Goal: Information Seeking & Learning: Learn about a topic

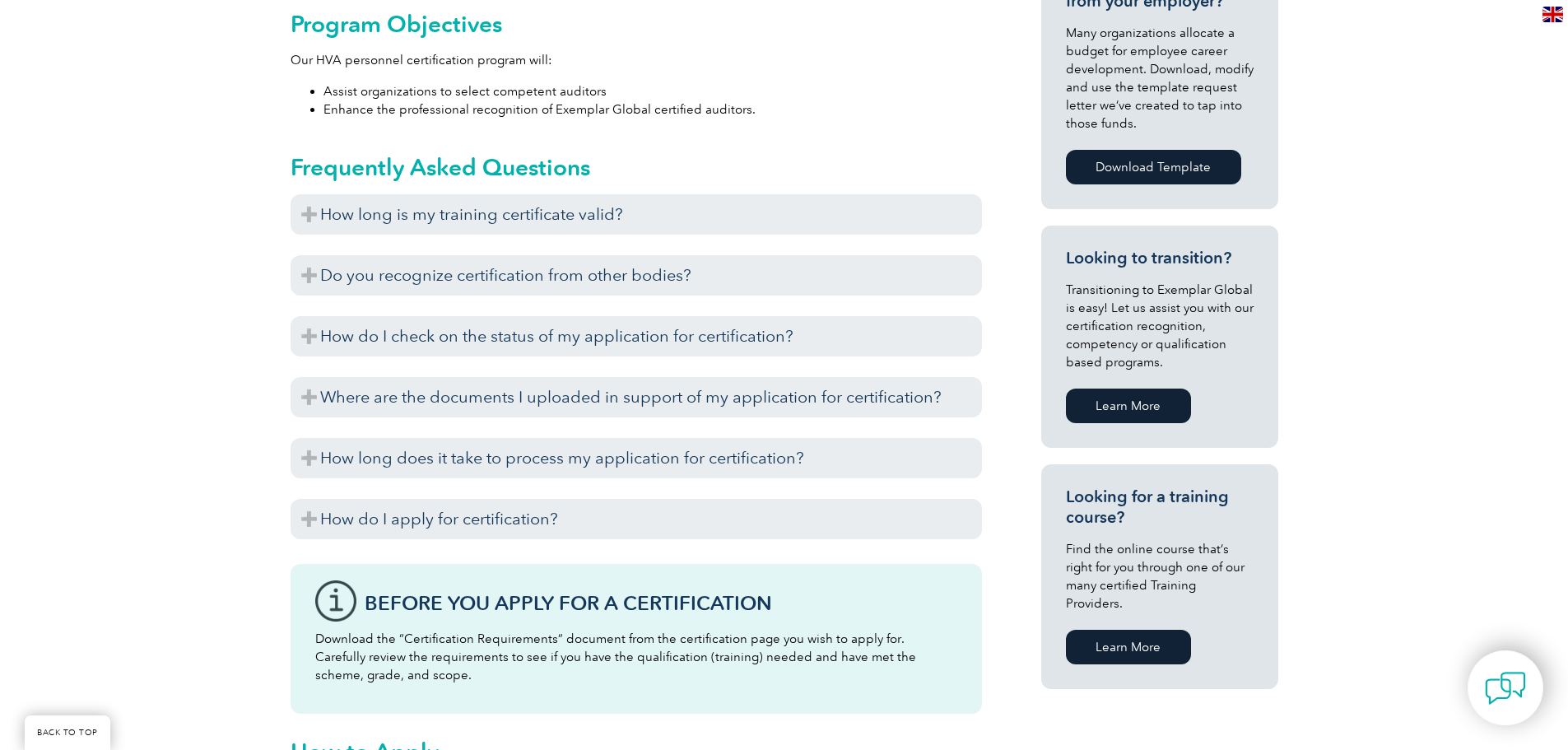
scroll to position [822, 0]
click at [1145, 629] on link "Learn More" at bounding box center [1129, 646] width 126 height 34
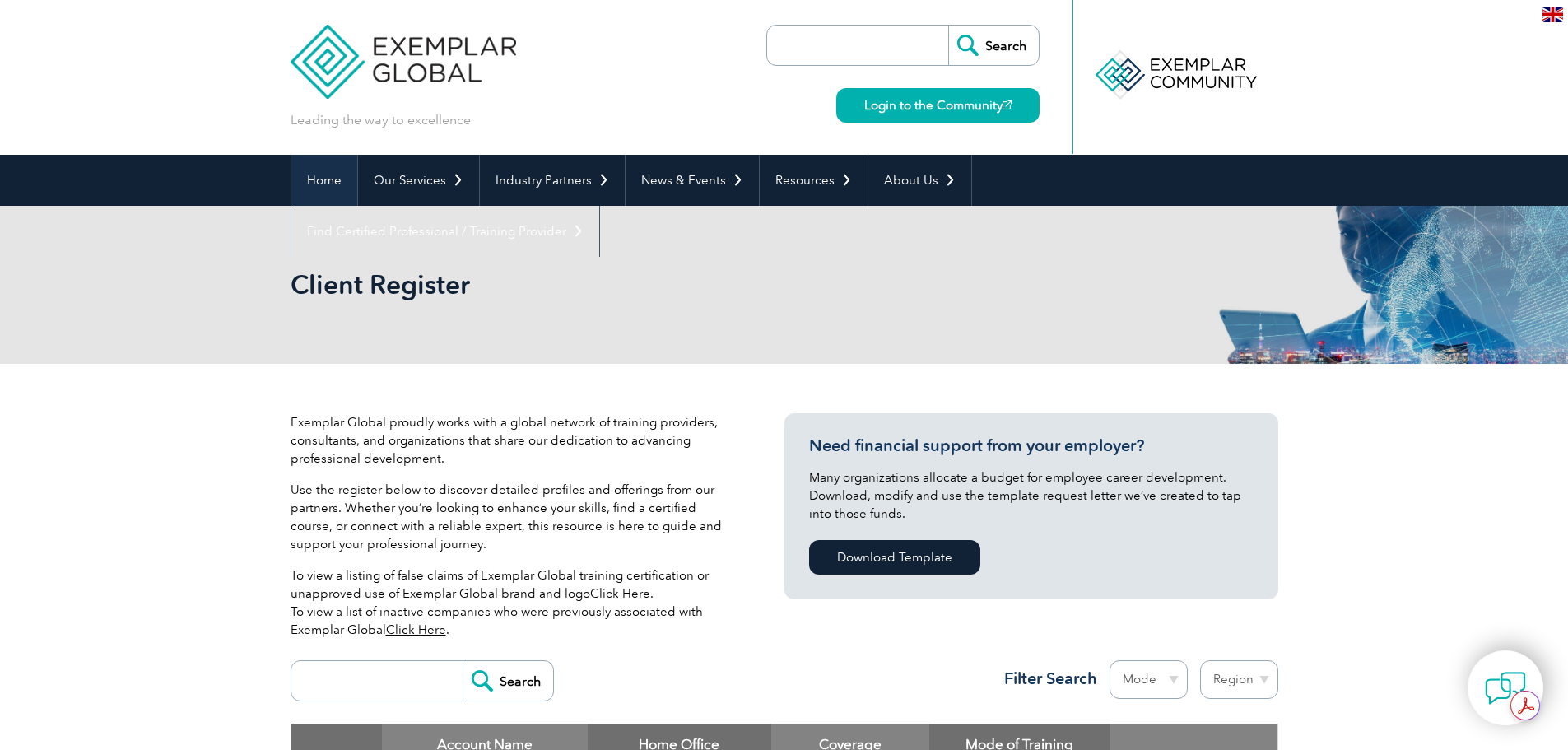
click at [334, 172] on link "Home" at bounding box center [324, 180] width 66 height 51
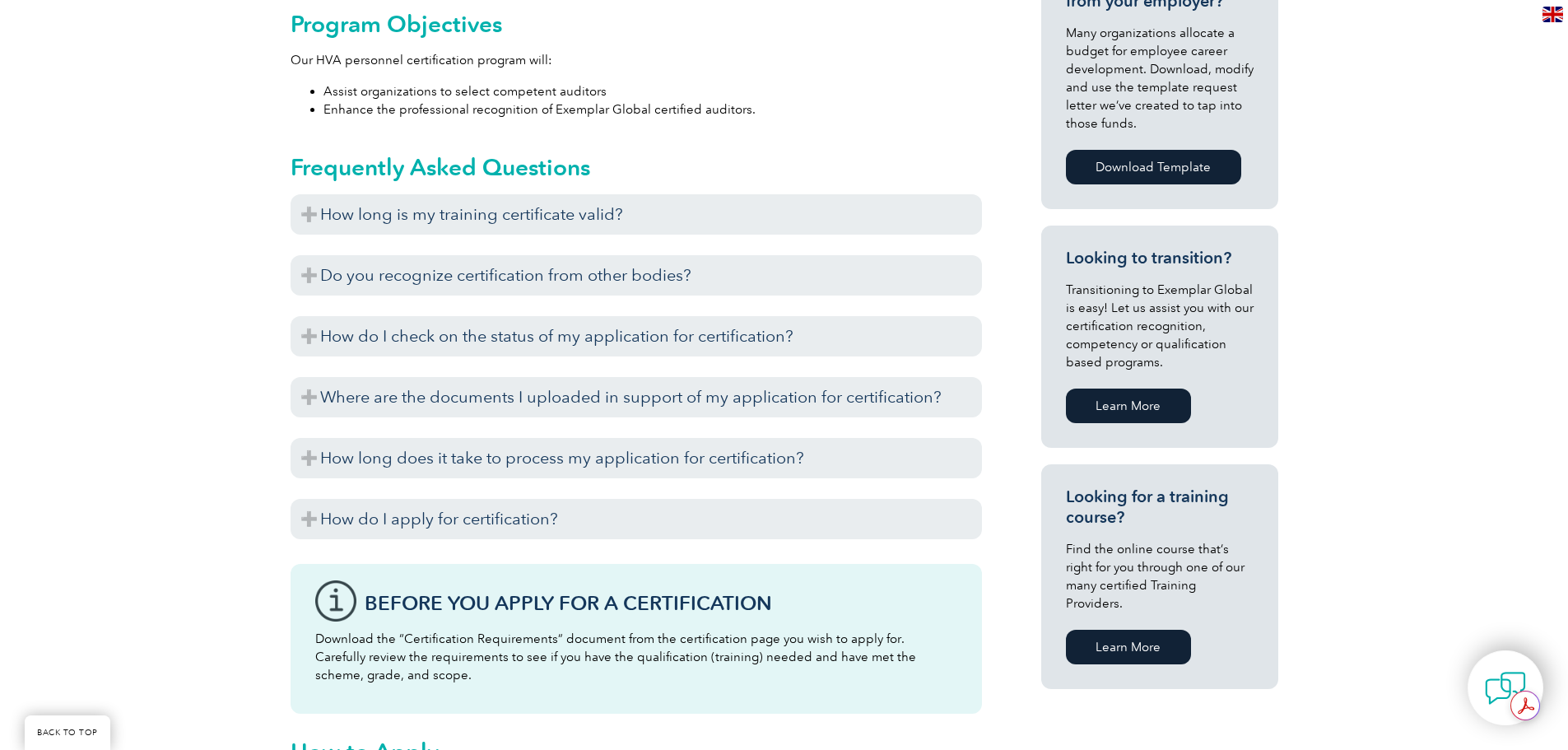
scroll to position [822, 0]
click at [1126, 629] on link "Learn More" at bounding box center [1129, 646] width 126 height 34
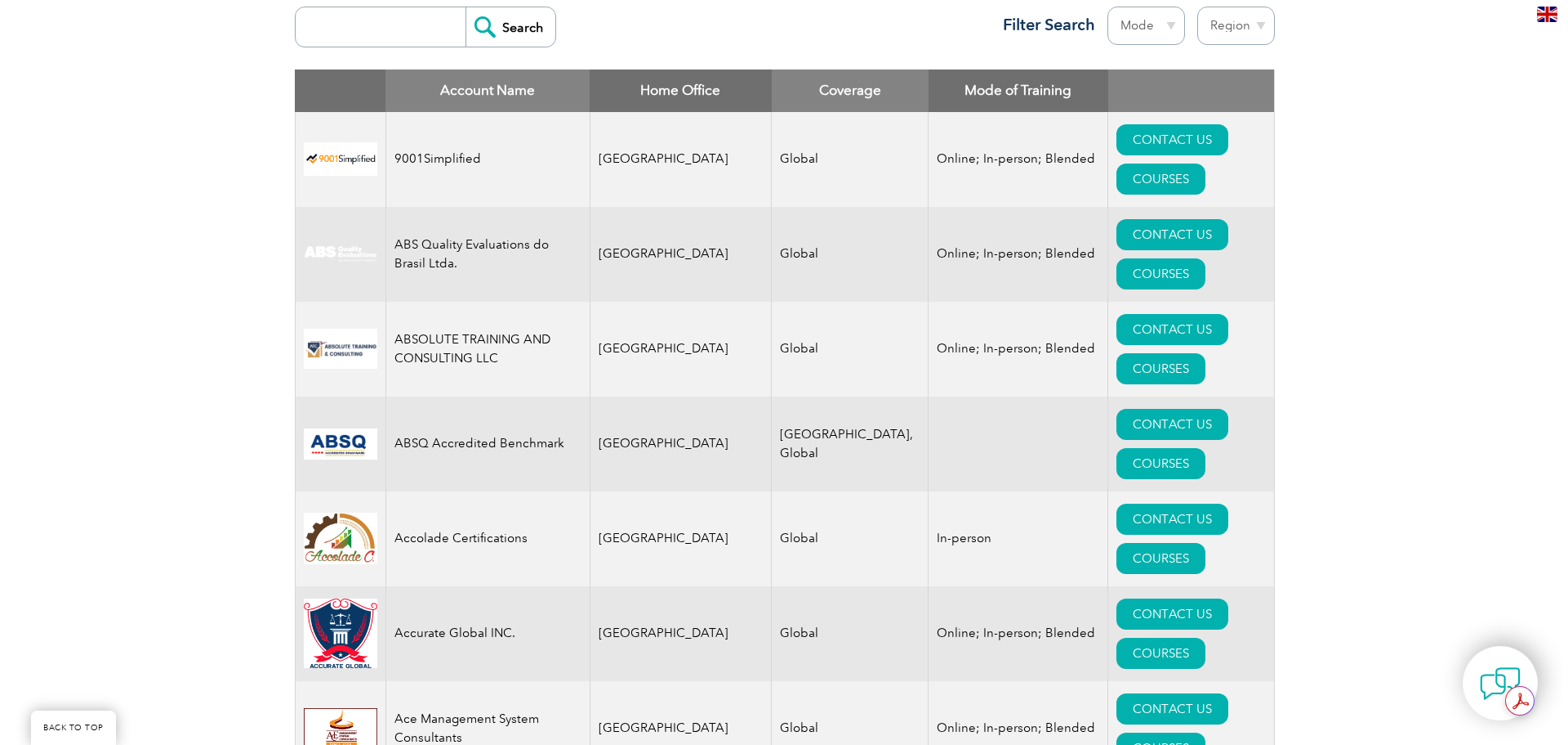
scroll to position [654, 0]
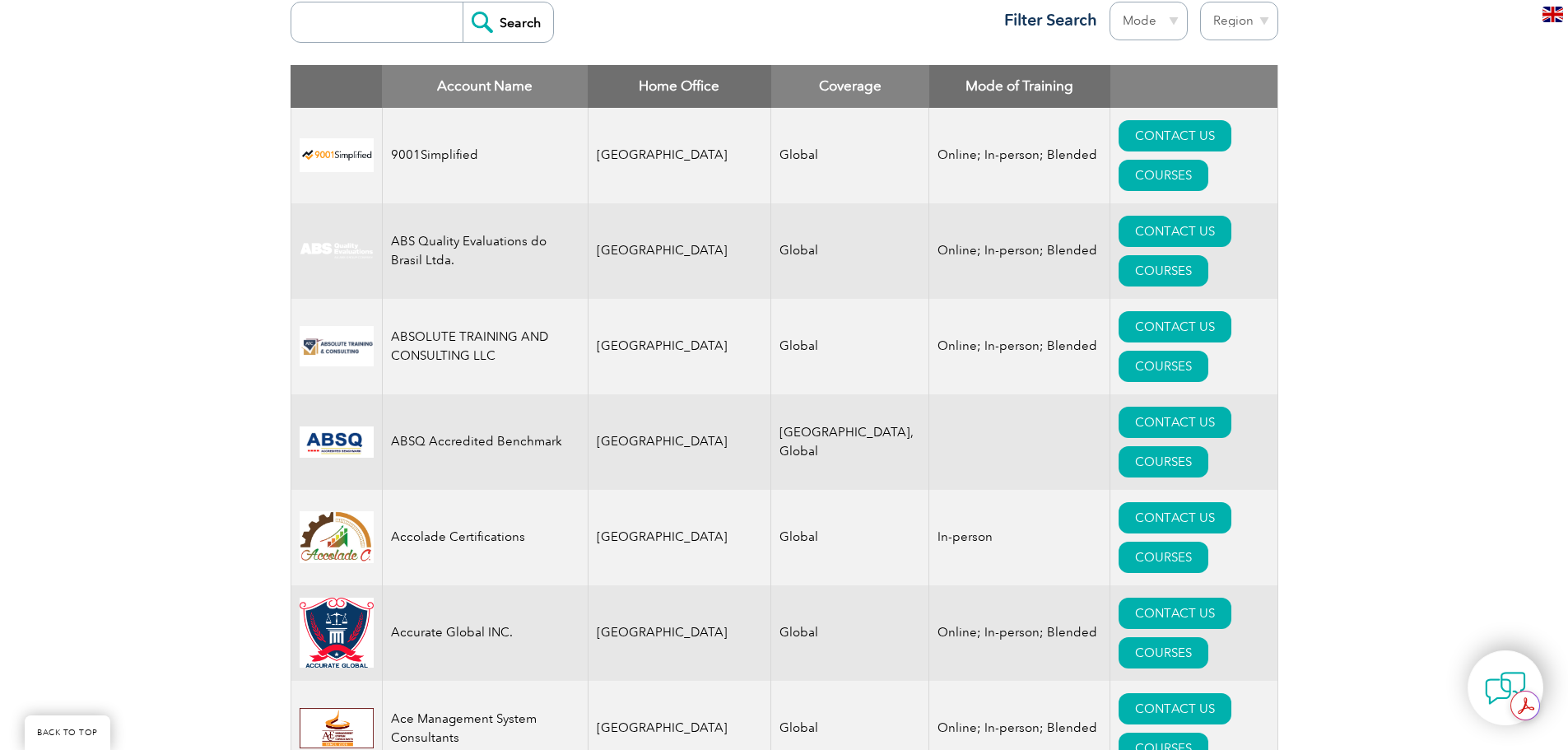
click at [343, 24] on input "search" at bounding box center [381, 22] width 163 height 40
click at [462, 3] on input "Search" at bounding box center [507, 22] width 90 height 40
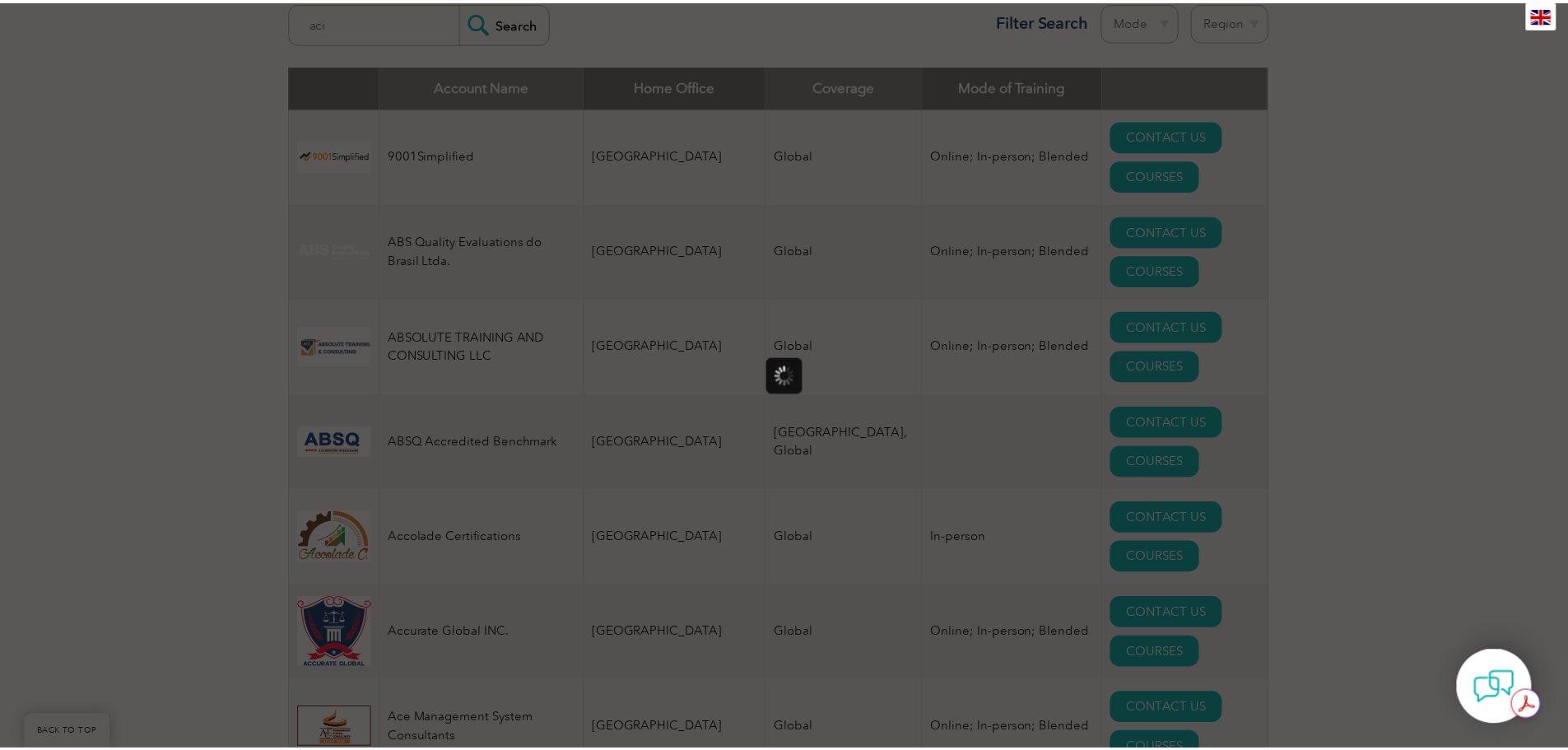
scroll to position [0, 0]
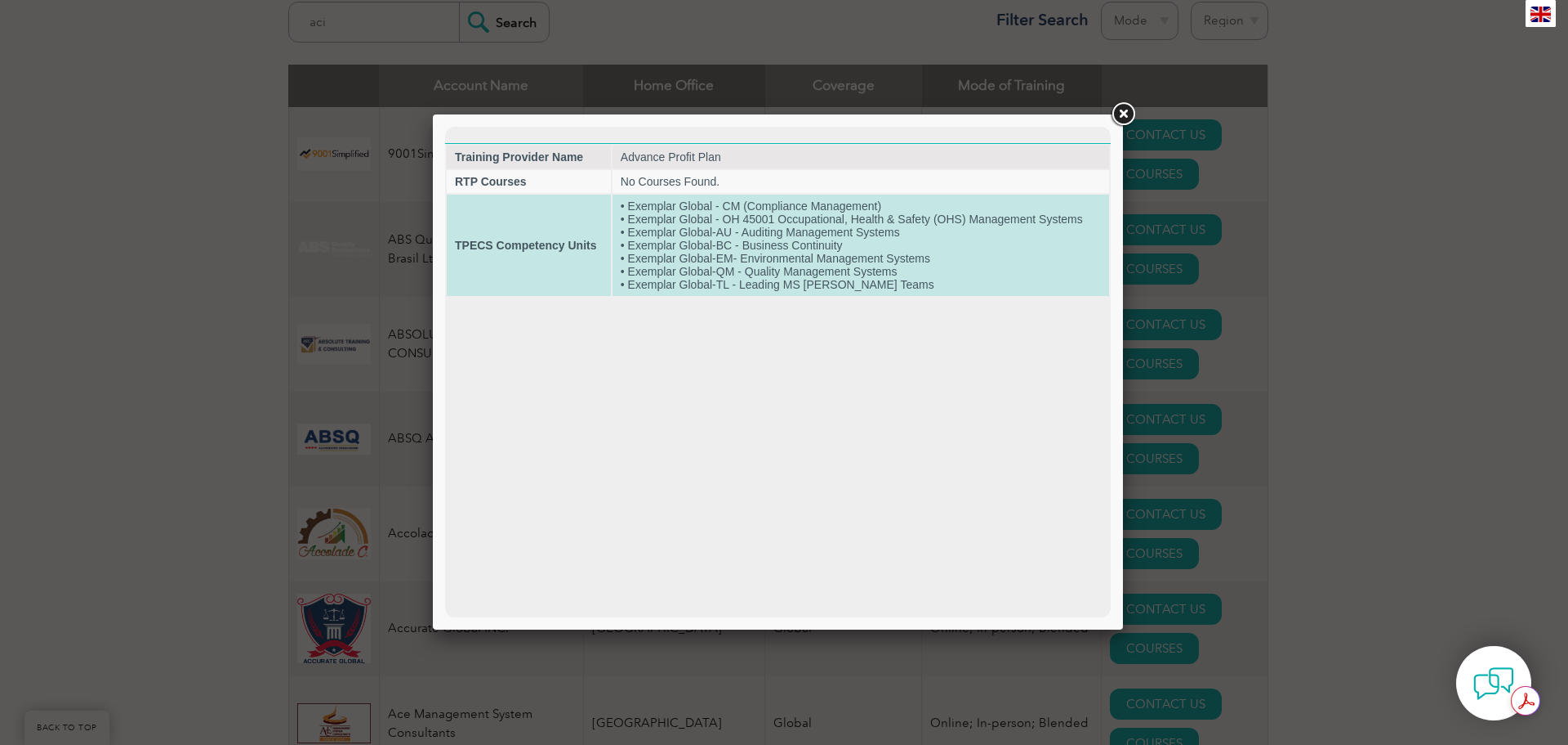
click at [526, 241] on strong "TPECS Competency Units" at bounding box center [525, 245] width 141 height 13
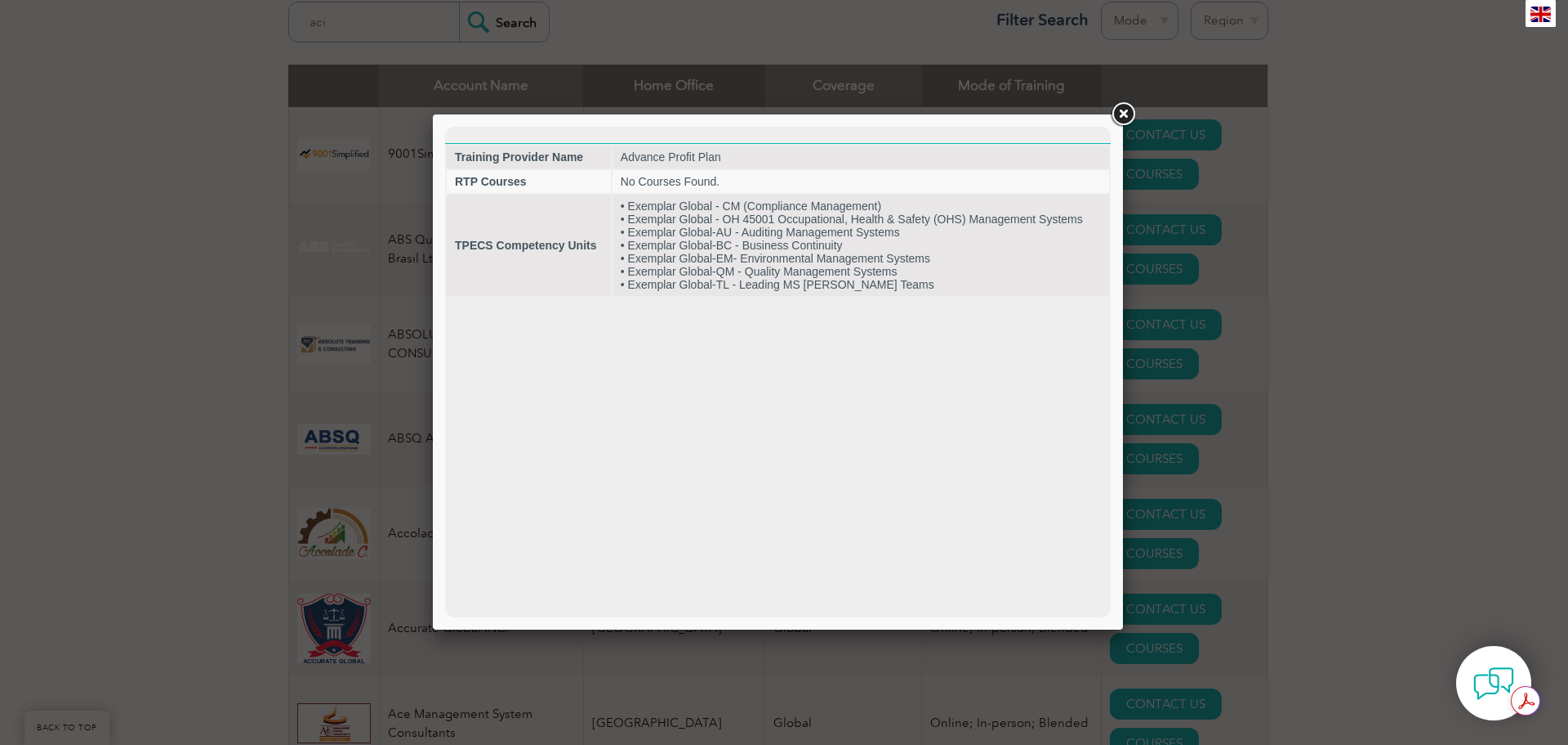
click at [1113, 113] on link at bounding box center [1123, 115] width 30 height 30
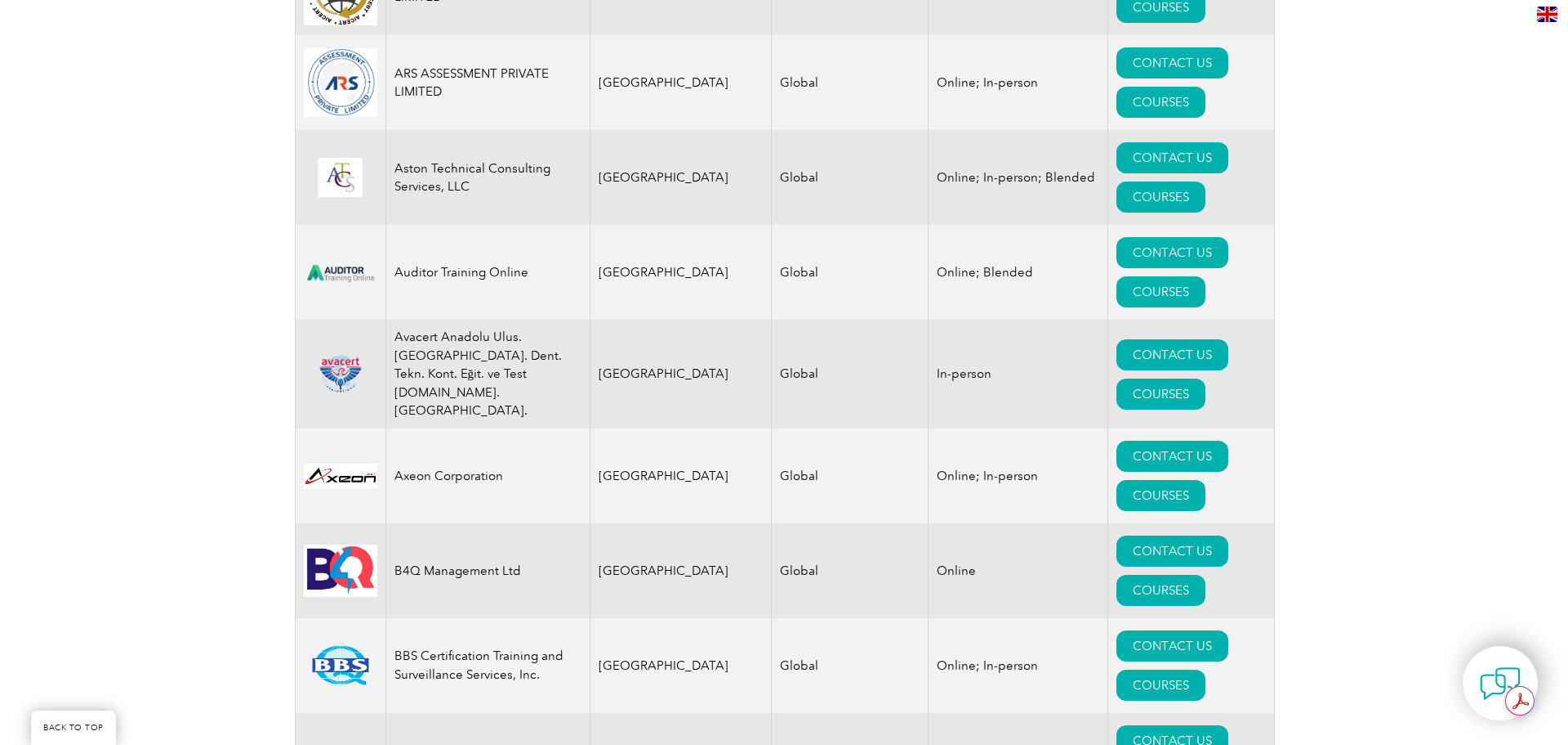
scroll to position [2452, 0]
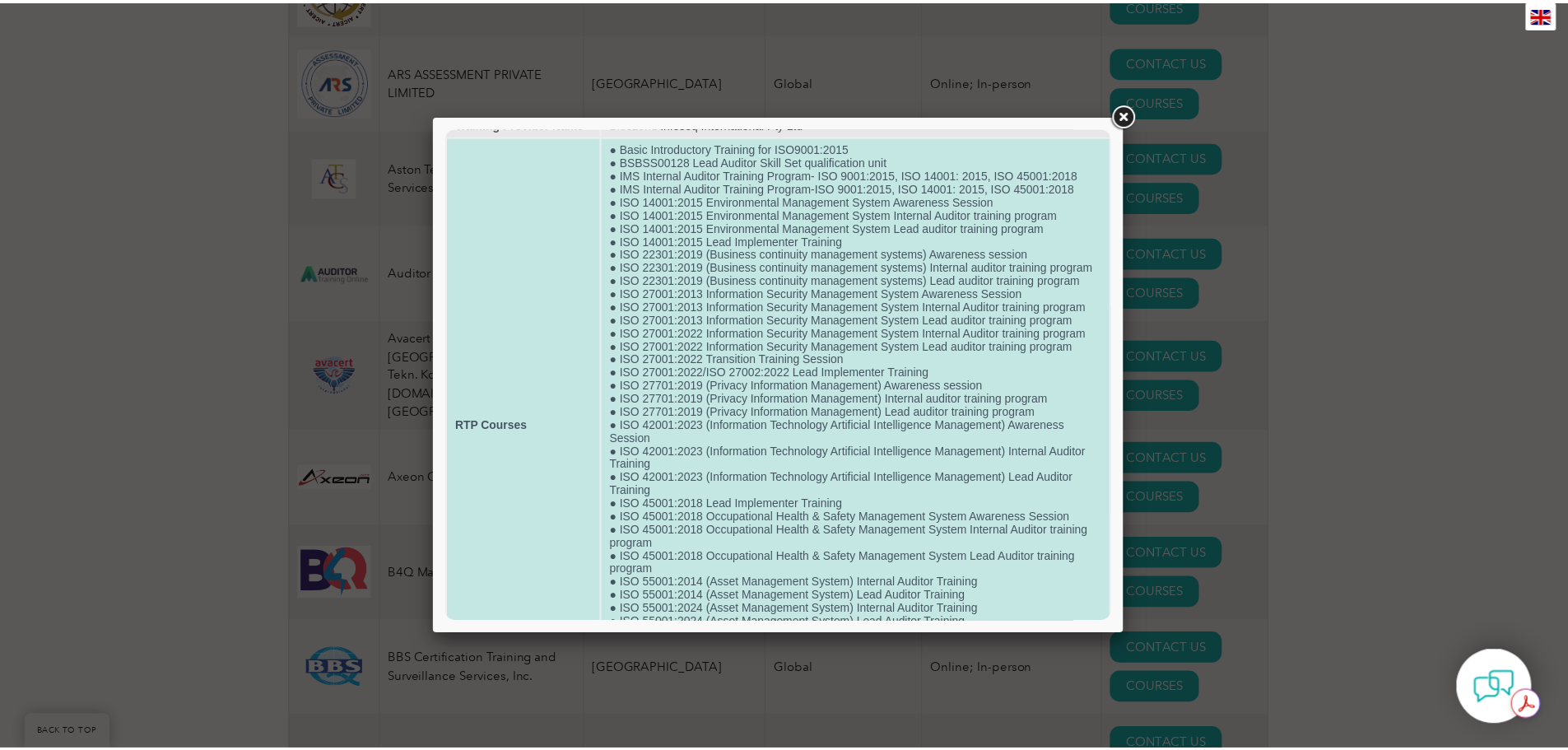
scroll to position [0, 0]
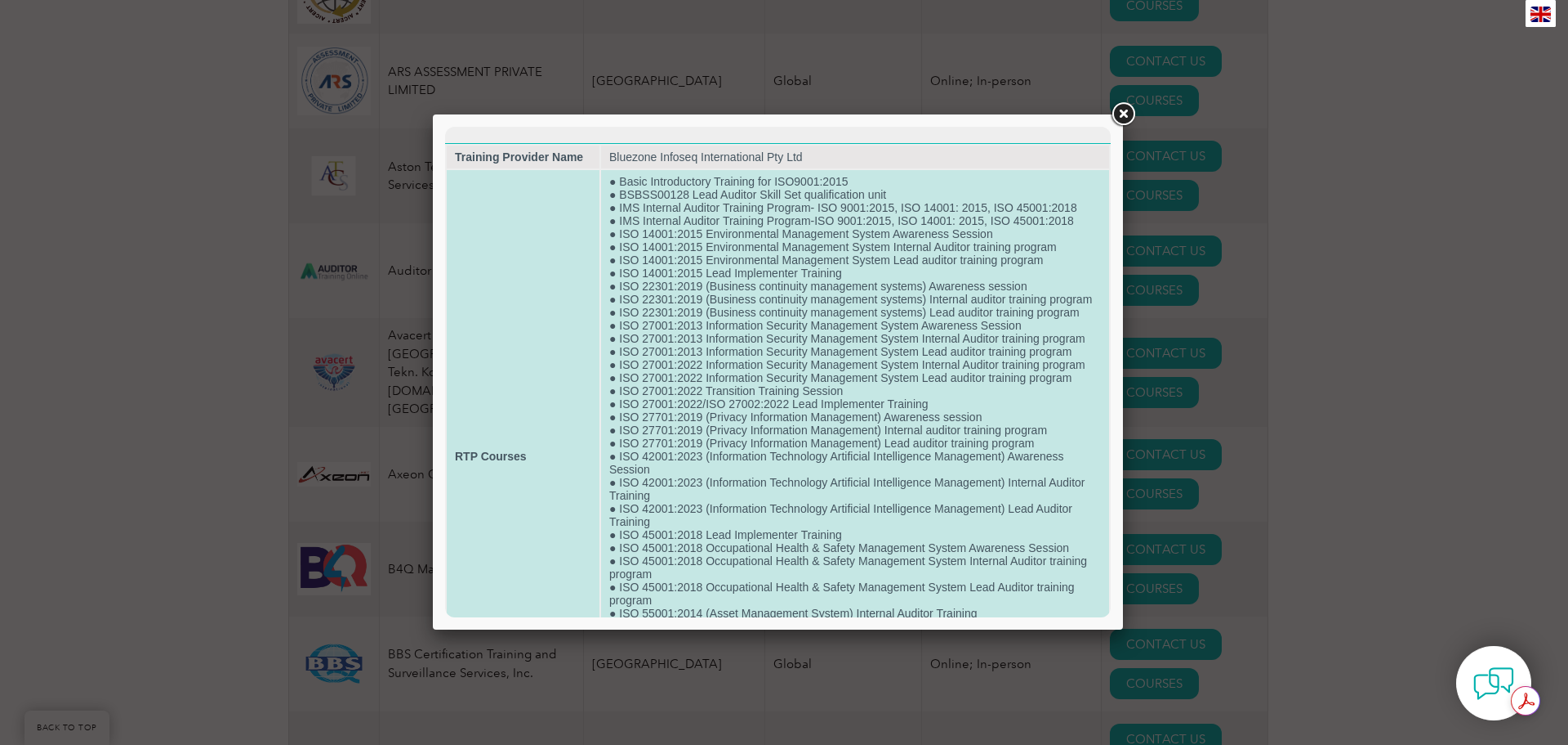
click at [799, 223] on td "● Basic Introductory Training for ISO9001:2015 ● BSBSS00128 Lead Auditor Skill …" at bounding box center [855, 456] width 508 height 572
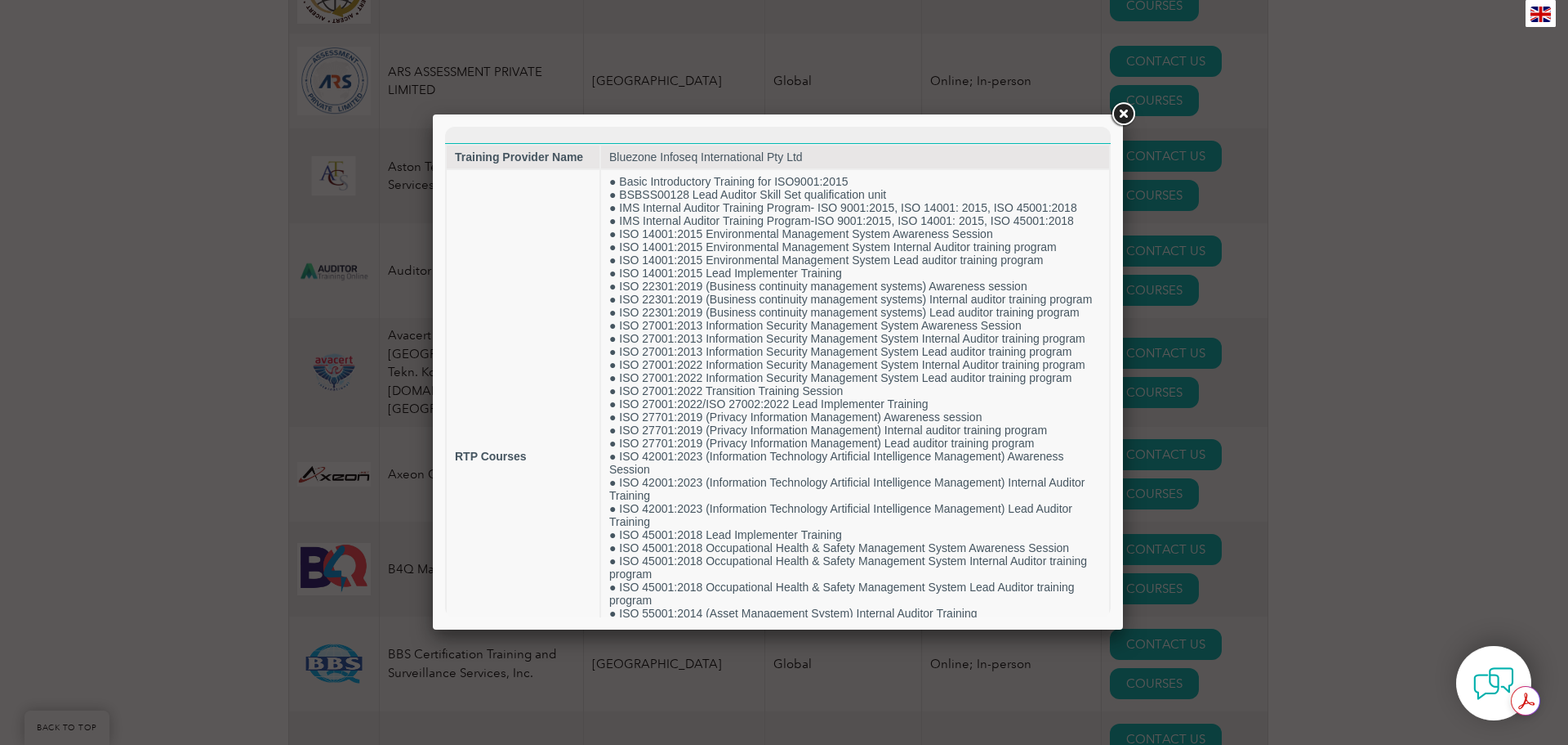
click at [1121, 115] on link at bounding box center [1123, 115] width 30 height 30
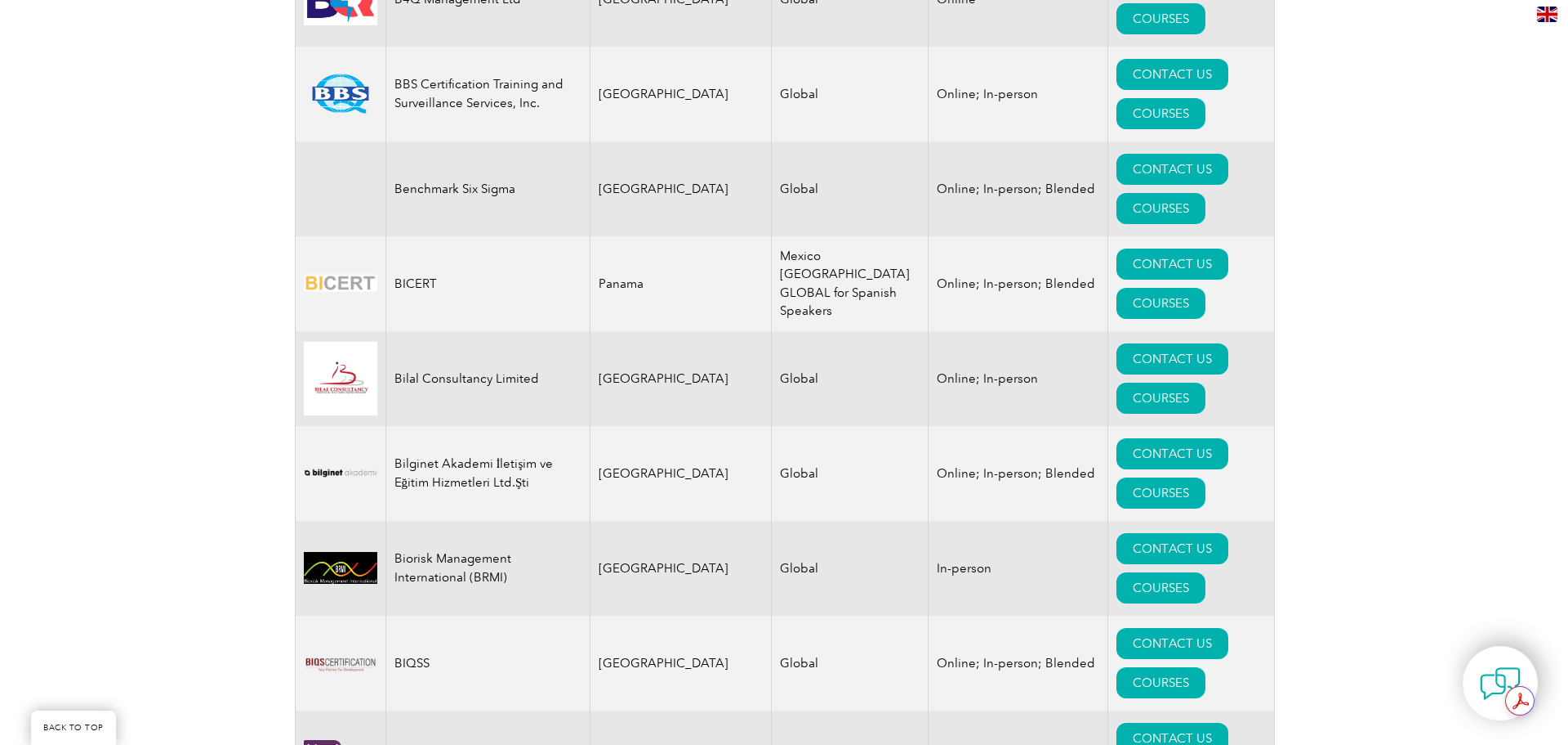
scroll to position [3024, 0]
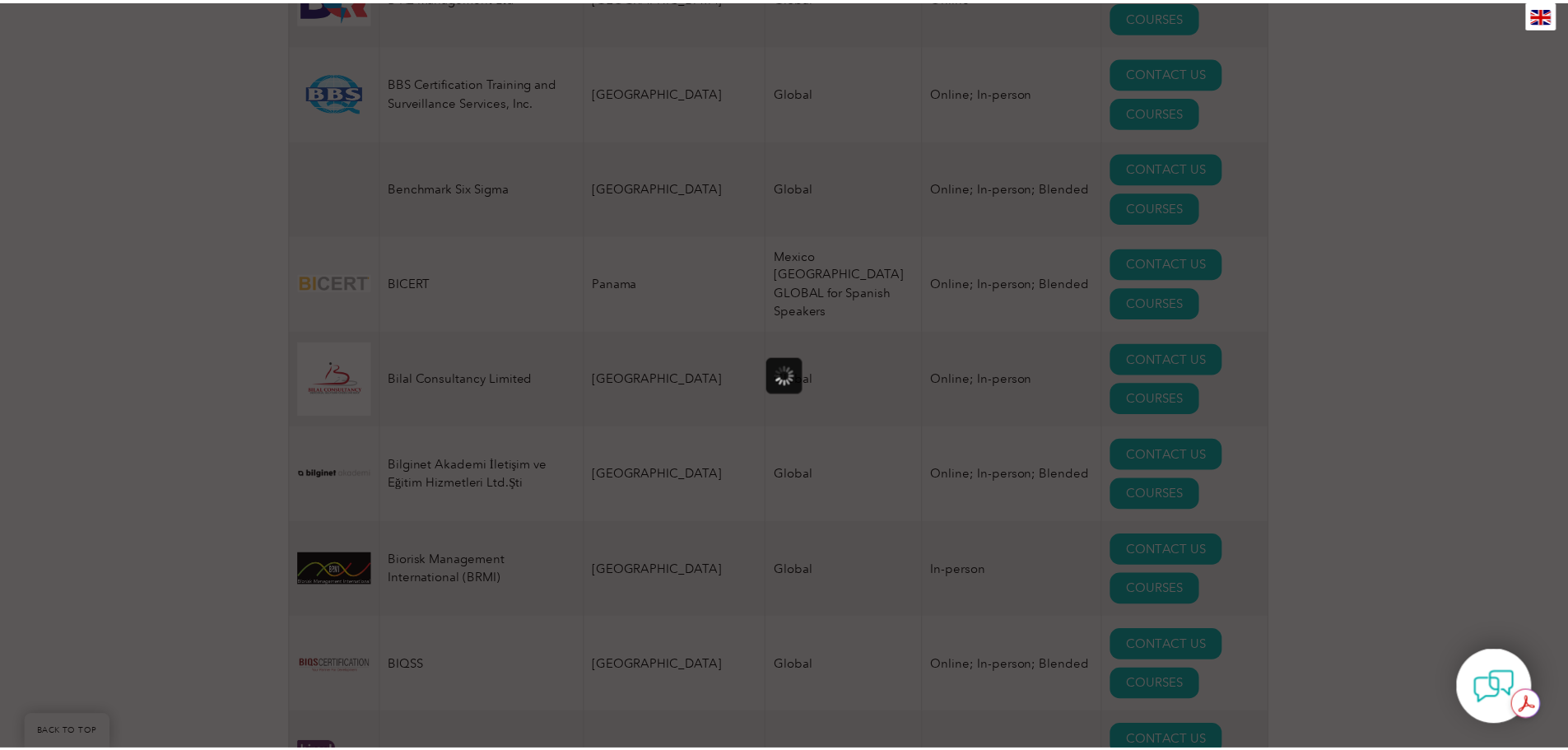
scroll to position [0, 0]
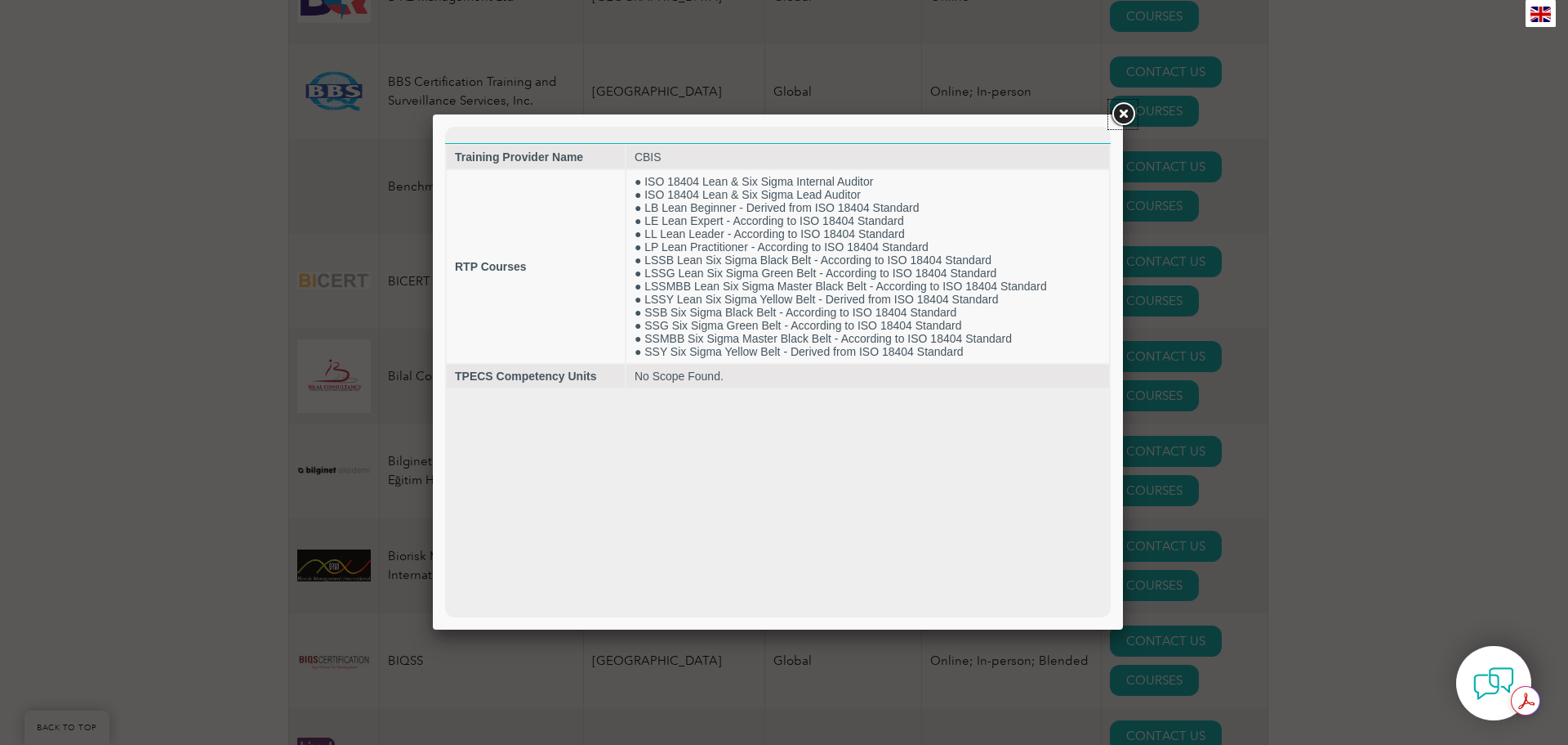
click at [1126, 114] on link at bounding box center [1123, 115] width 30 height 30
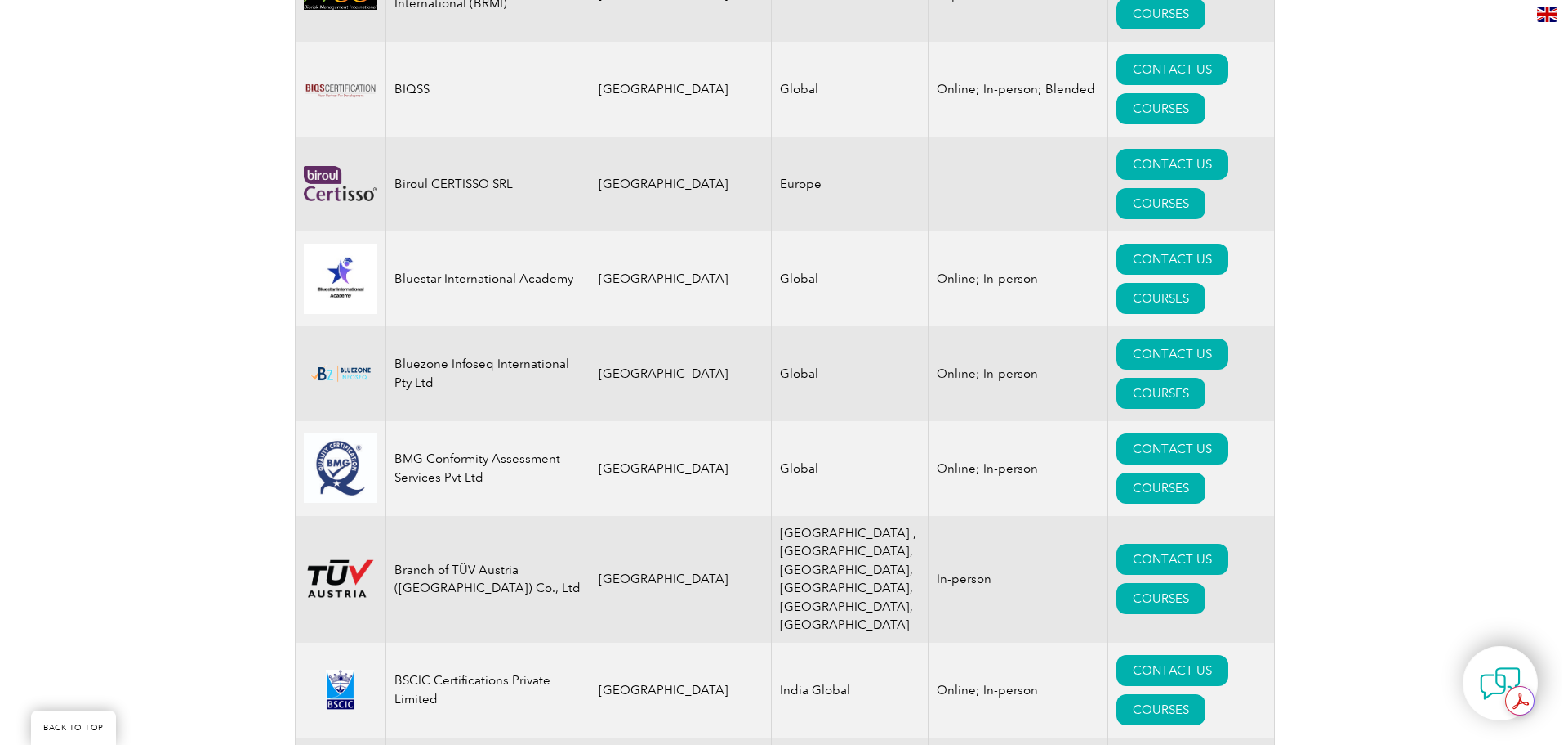
scroll to position [3596, 0]
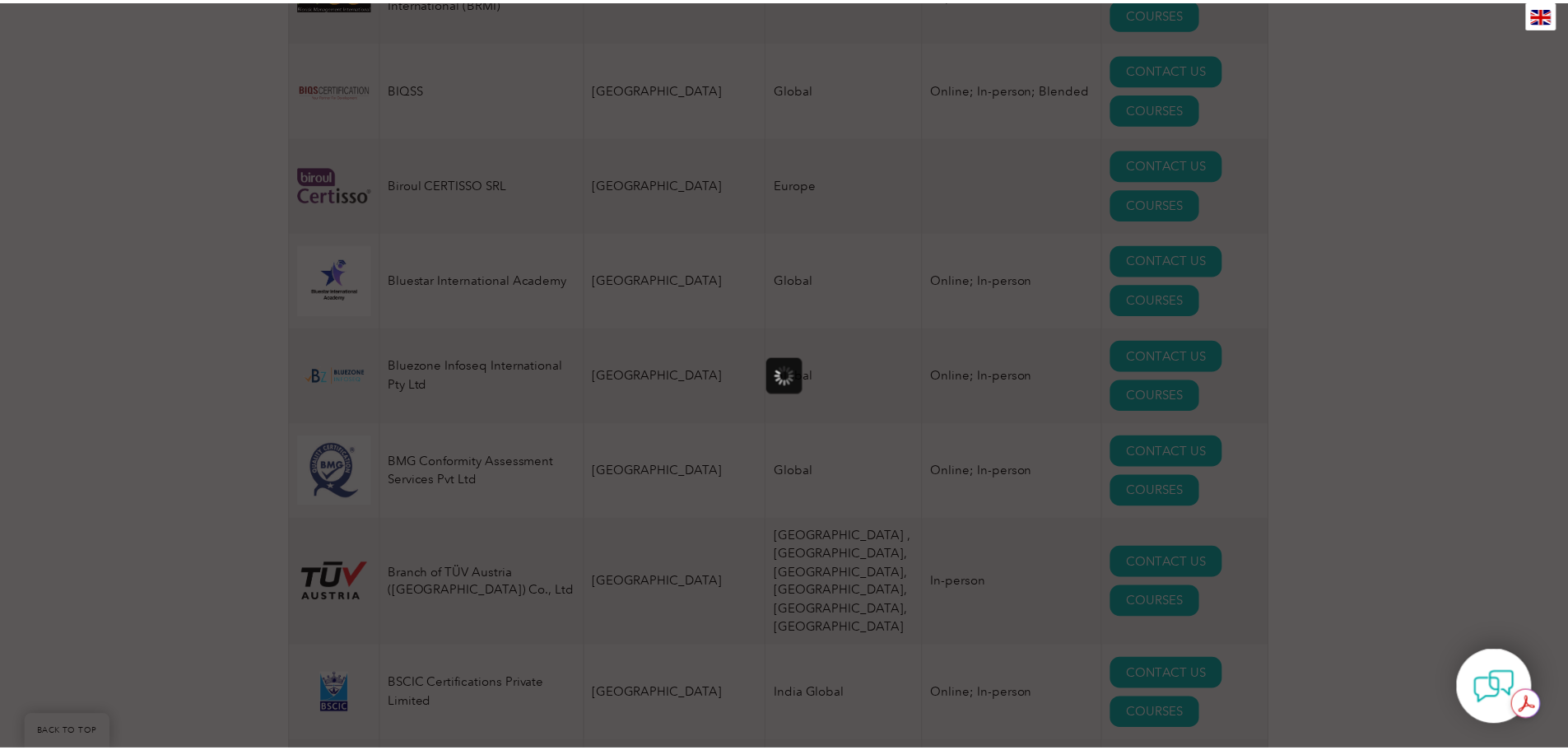
scroll to position [0, 0]
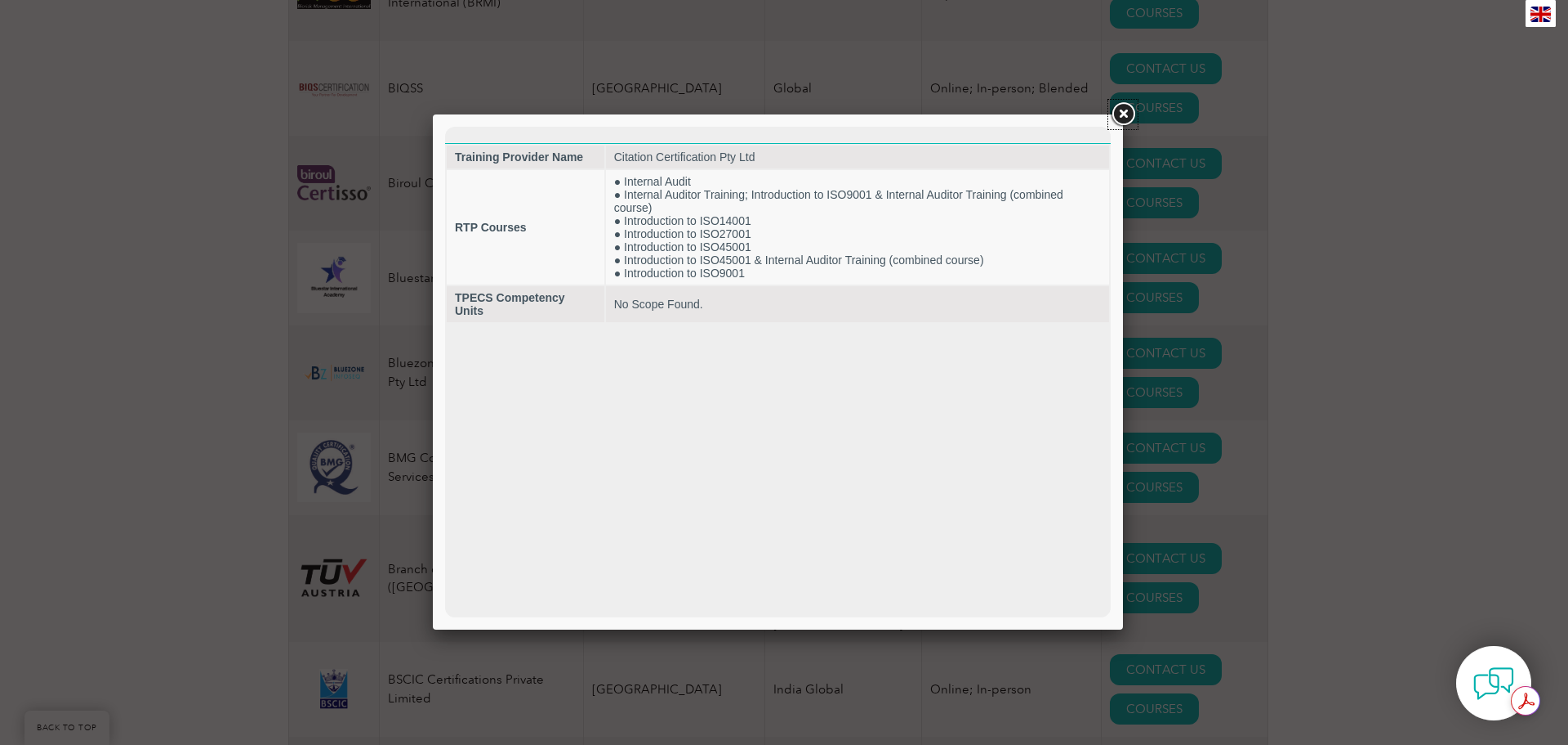
drag, startPoint x: 1126, startPoint y: 108, endPoint x: 1122, endPoint y: 116, distance: 8.9
click at [1122, 116] on link at bounding box center [1123, 115] width 30 height 30
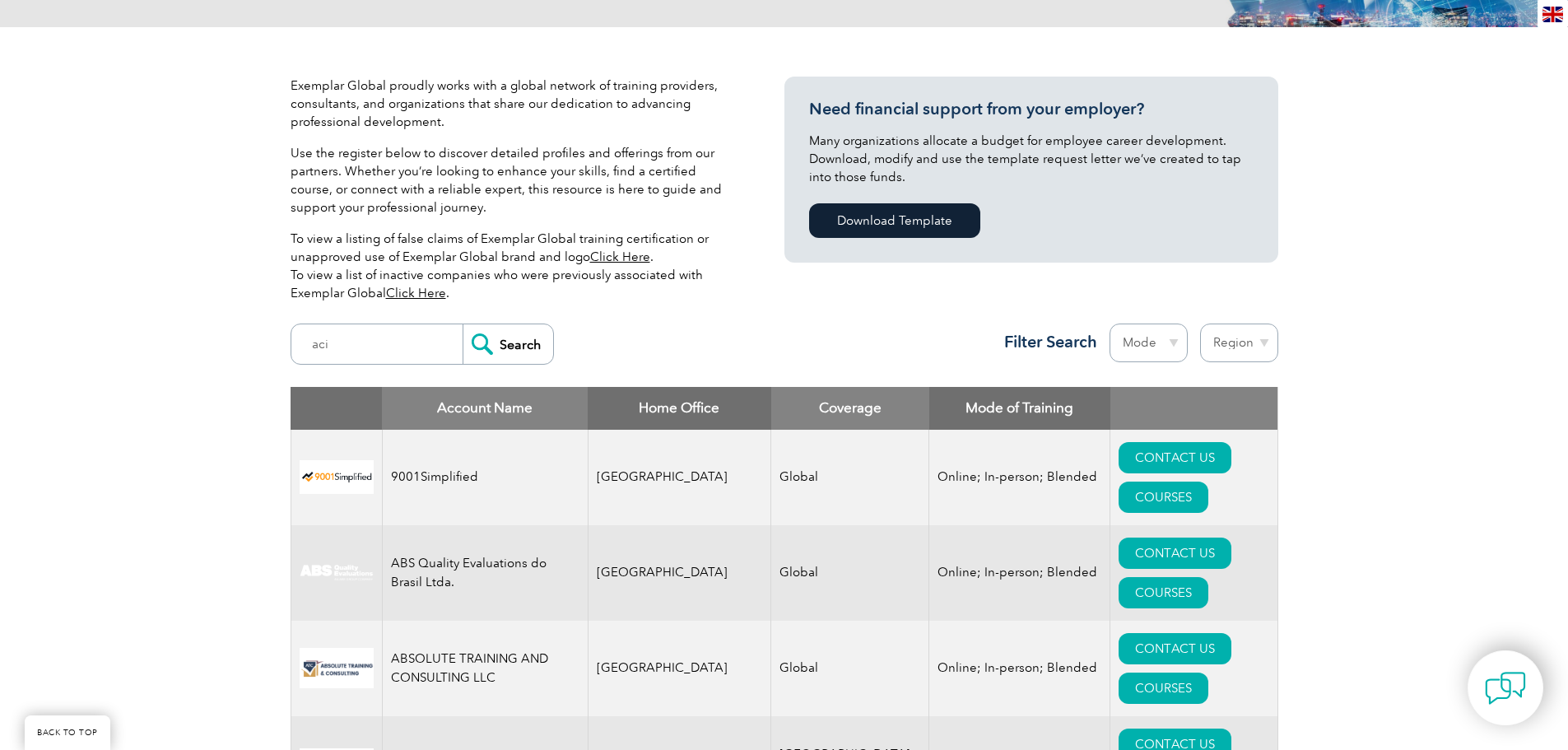
scroll to position [330, 0]
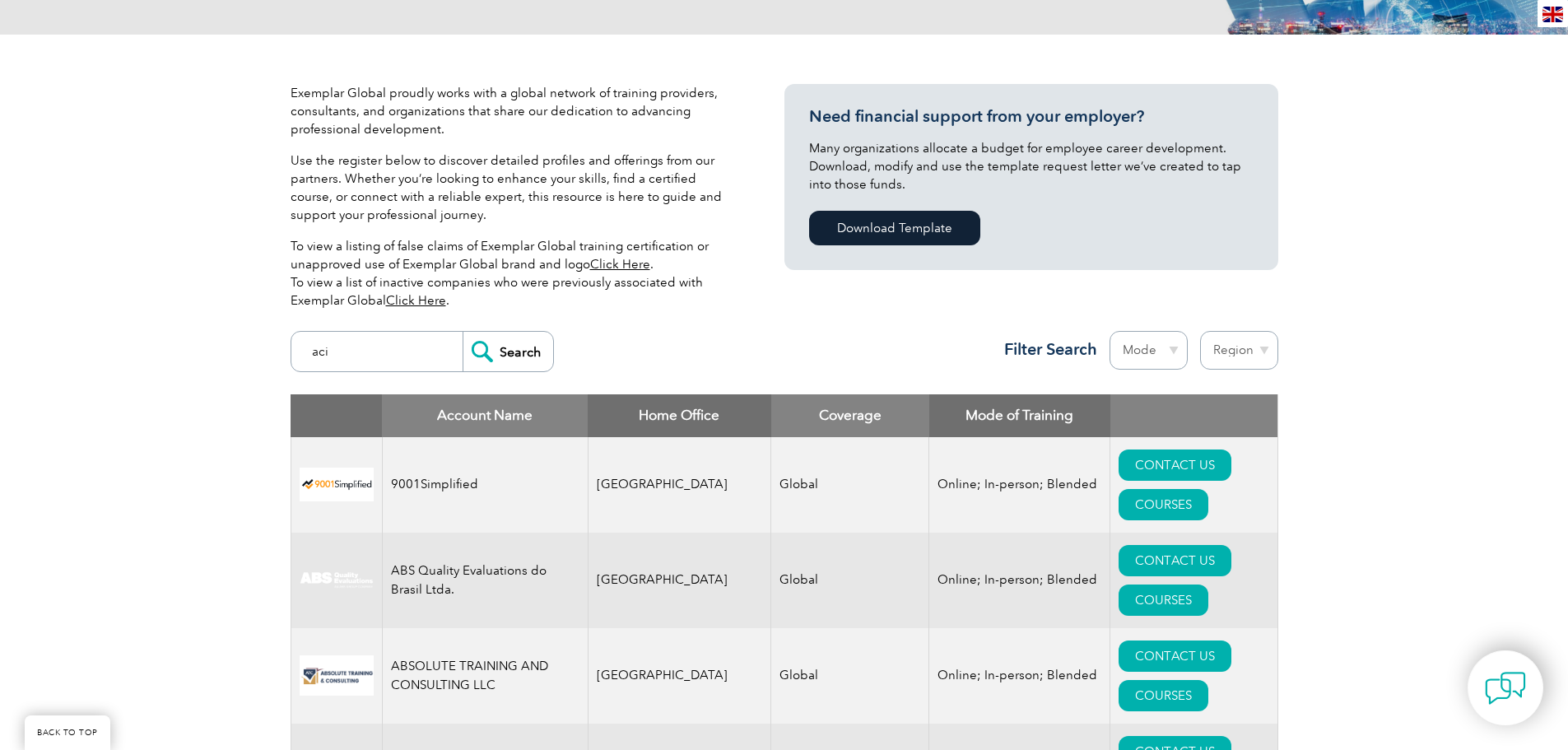
drag, startPoint x: 354, startPoint y: 352, endPoint x: 304, endPoint y: 347, distance: 50.2
click at [305, 349] on input "aci" at bounding box center [381, 351] width 163 height 40
type input "lms"
click at [462, 331] on input "Search" at bounding box center [507, 351] width 90 height 40
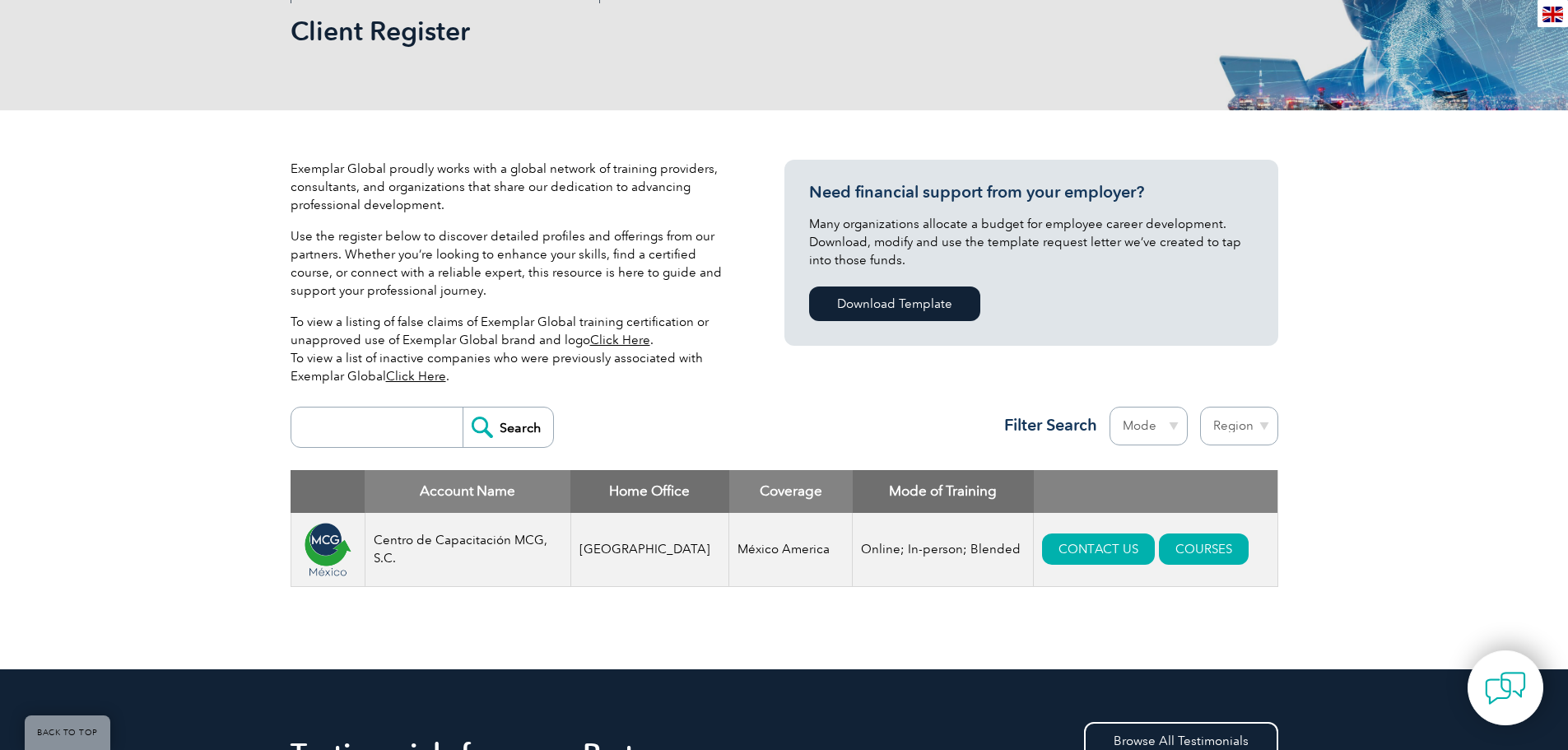
scroll to position [246, 0]
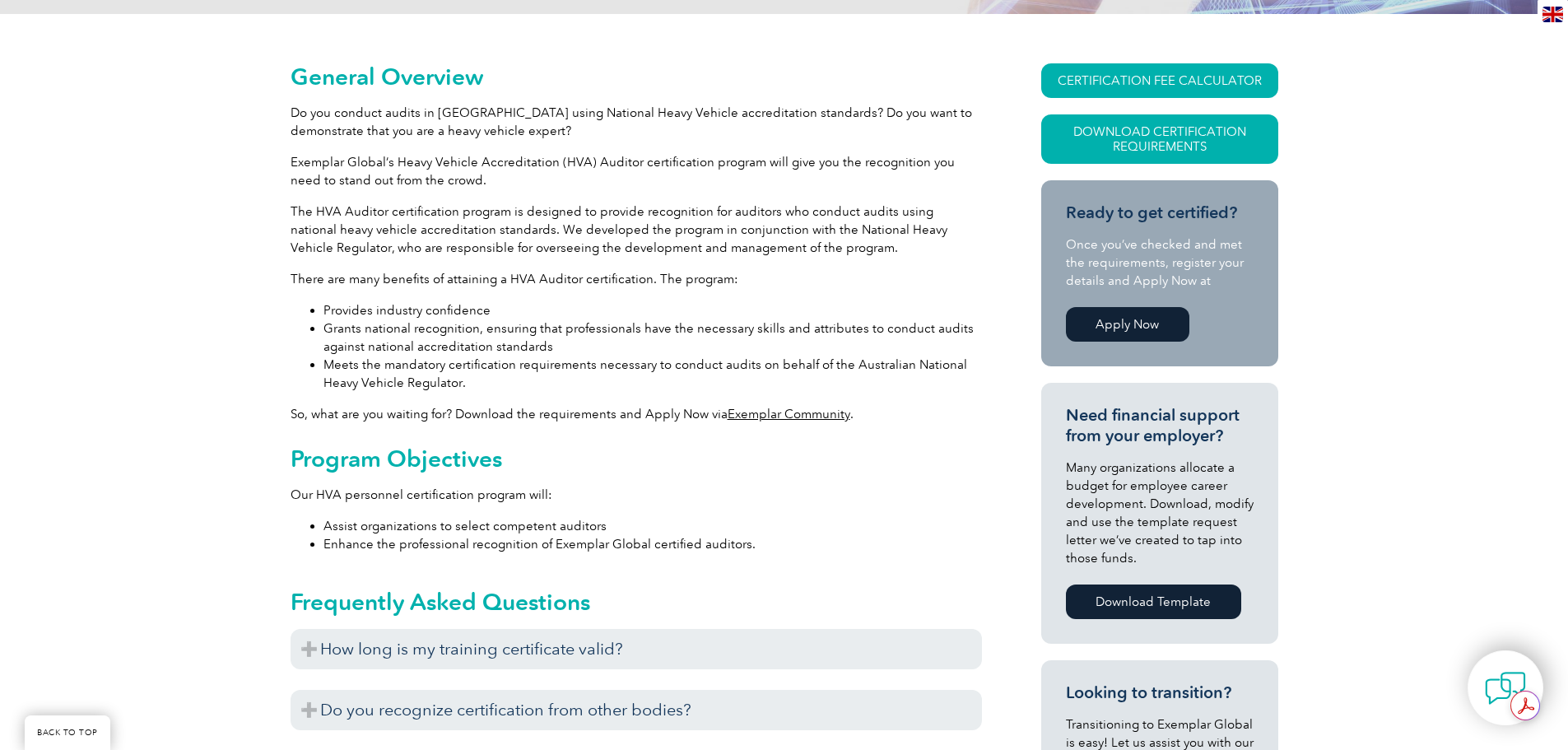
scroll to position [330, 0]
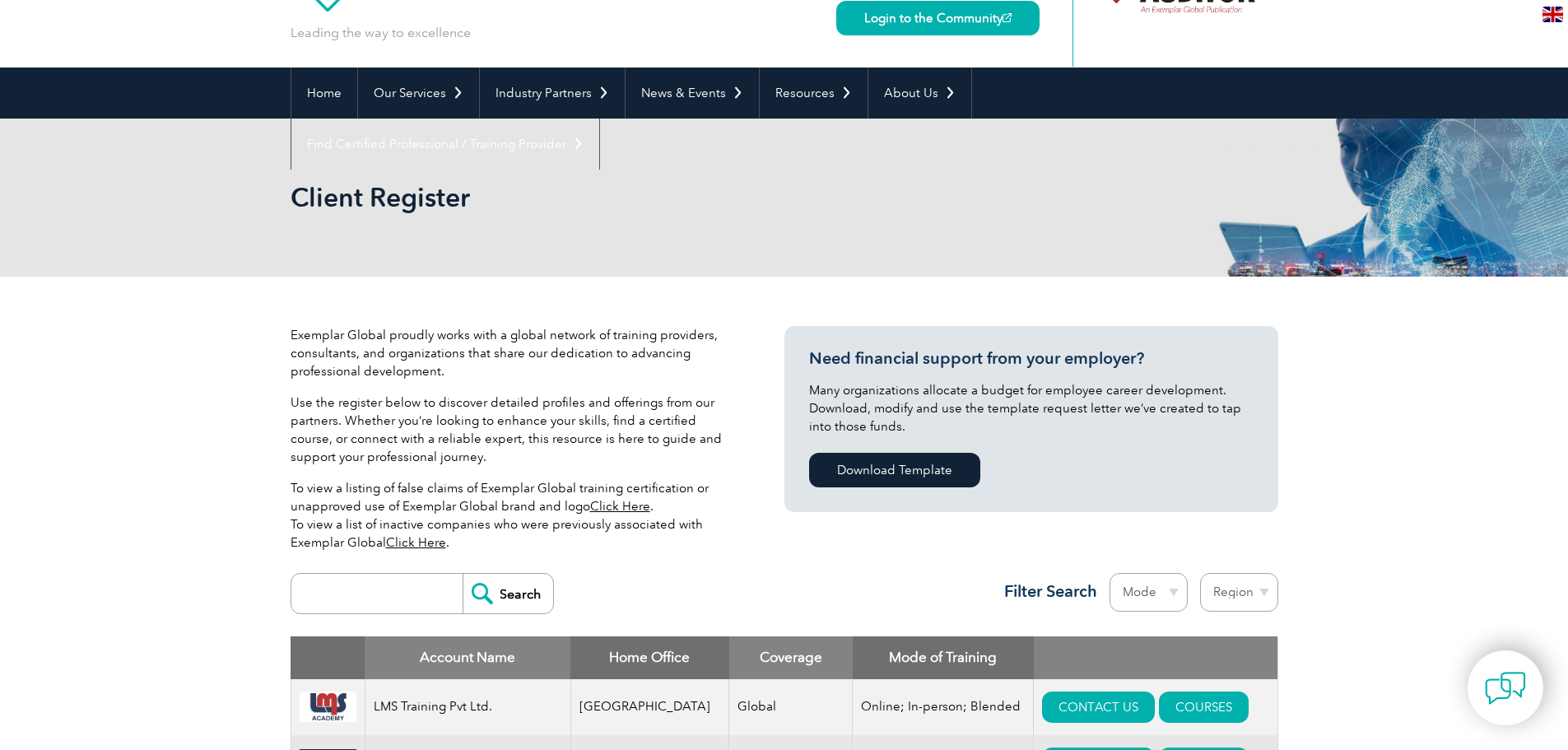
scroll to position [82, 0]
